Goal: Task Accomplishment & Management: Complete application form

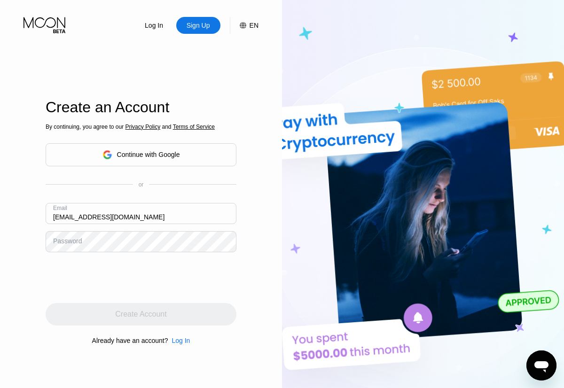
type input "[EMAIL_ADDRESS][DOMAIN_NAME]"
click at [141, 315] on div "Create Account" at bounding box center [140, 314] width 51 height 9
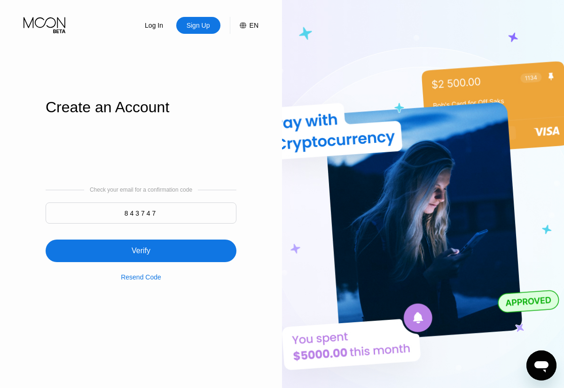
type input "843747"
click at [141, 245] on div "Verify" at bounding box center [141, 251] width 191 height 23
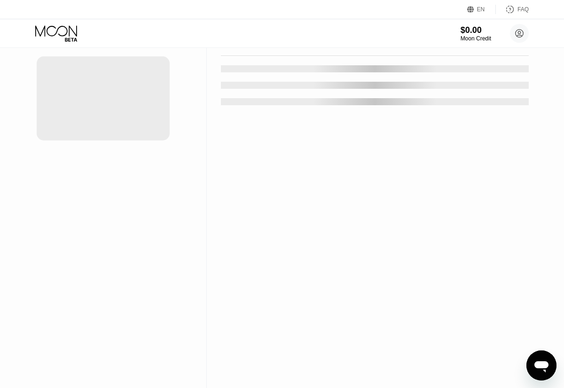
click at [142, 23] on div "New Card" at bounding box center [146, 19] width 29 height 8
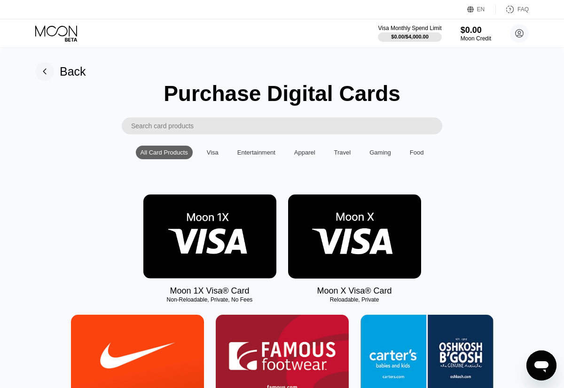
click at [210, 237] on img at bounding box center [209, 237] width 133 height 84
